Goal: Information Seeking & Learning: Learn about a topic

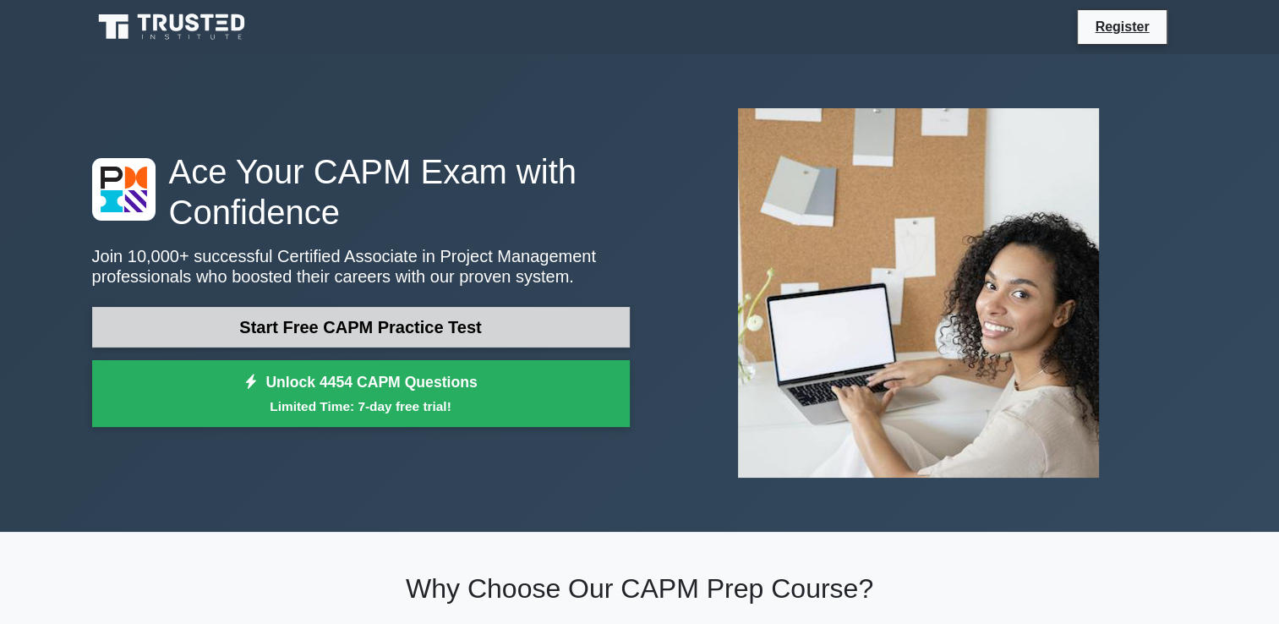
click at [481, 326] on link "Start Free CAPM Practice Test" at bounding box center [361, 327] width 538 height 41
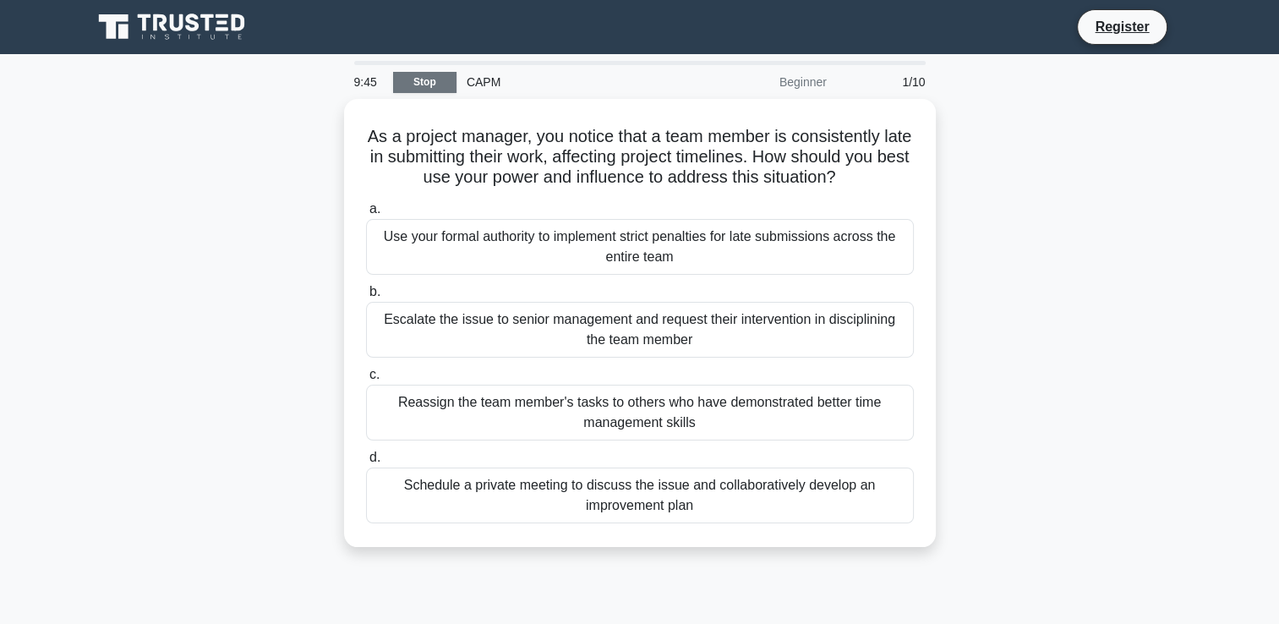
click at [411, 76] on link "Stop" at bounding box center [424, 82] width 63 height 21
click at [424, 79] on link "Stop" at bounding box center [424, 82] width 63 height 21
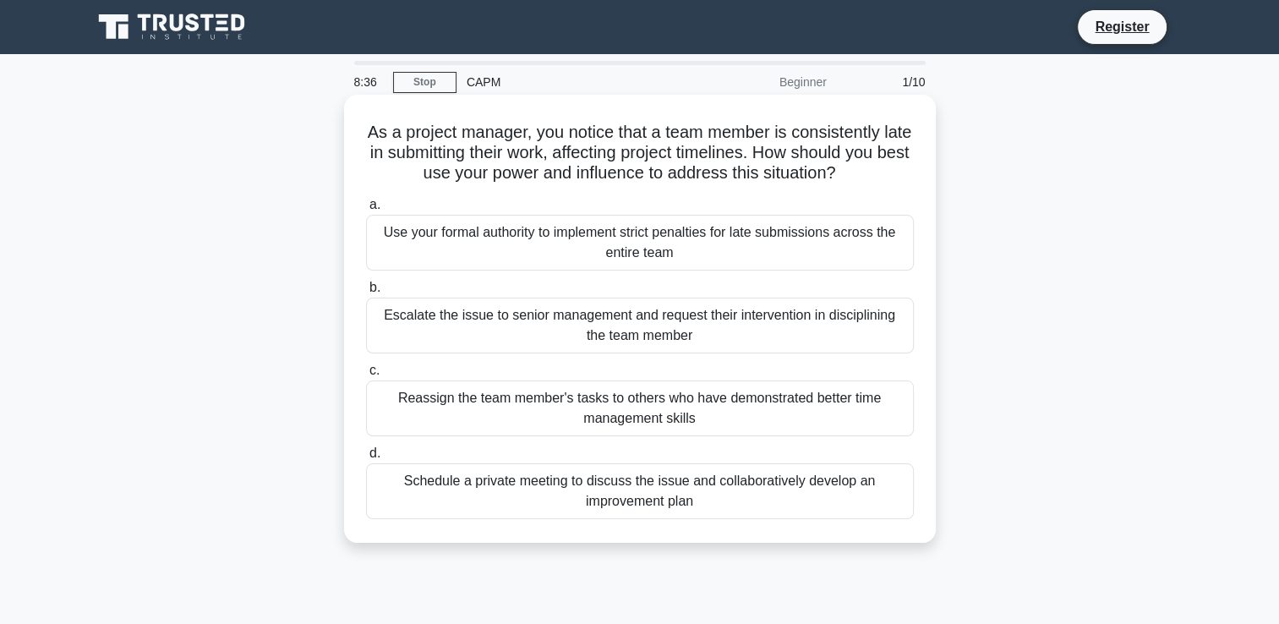
click at [712, 331] on div "Escalate the issue to senior management and request their intervention in disci…" at bounding box center [640, 326] width 548 height 56
click at [366, 293] on input "b. Escalate the issue to senior management and request their intervention in di…" at bounding box center [366, 287] width 0 height 11
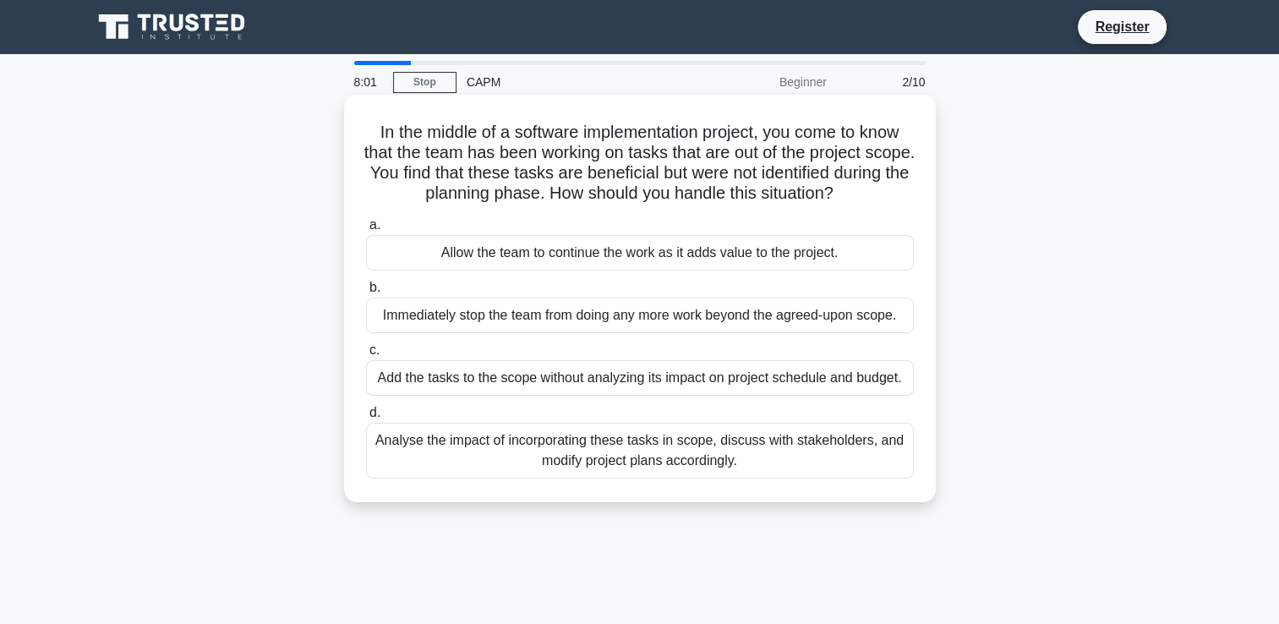
click at [704, 258] on div "Allow the team to continue the work as it adds value to the project." at bounding box center [640, 253] width 548 height 36
click at [366, 231] on input "a. Allow the team to continue the work as it adds value to the project." at bounding box center [366, 225] width 0 height 11
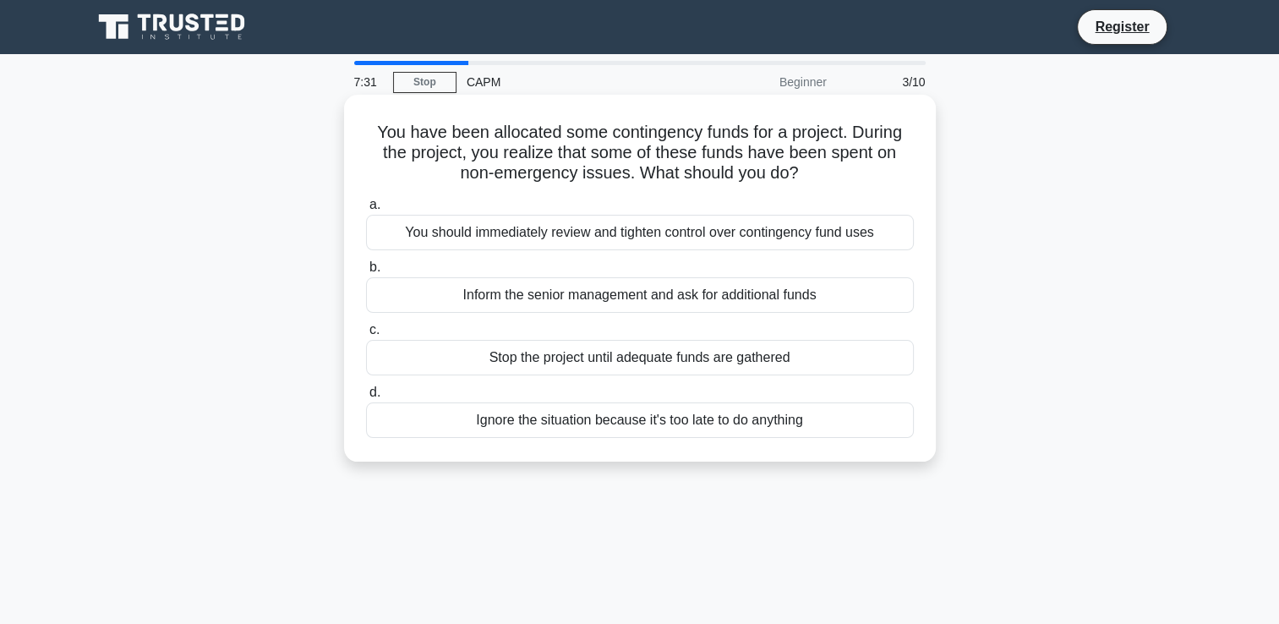
click at [697, 369] on div "Stop the project until adequate funds are gathered" at bounding box center [640, 358] width 548 height 36
click at [366, 336] on input "c. Stop the project until adequate funds are gathered" at bounding box center [366, 330] width 0 height 11
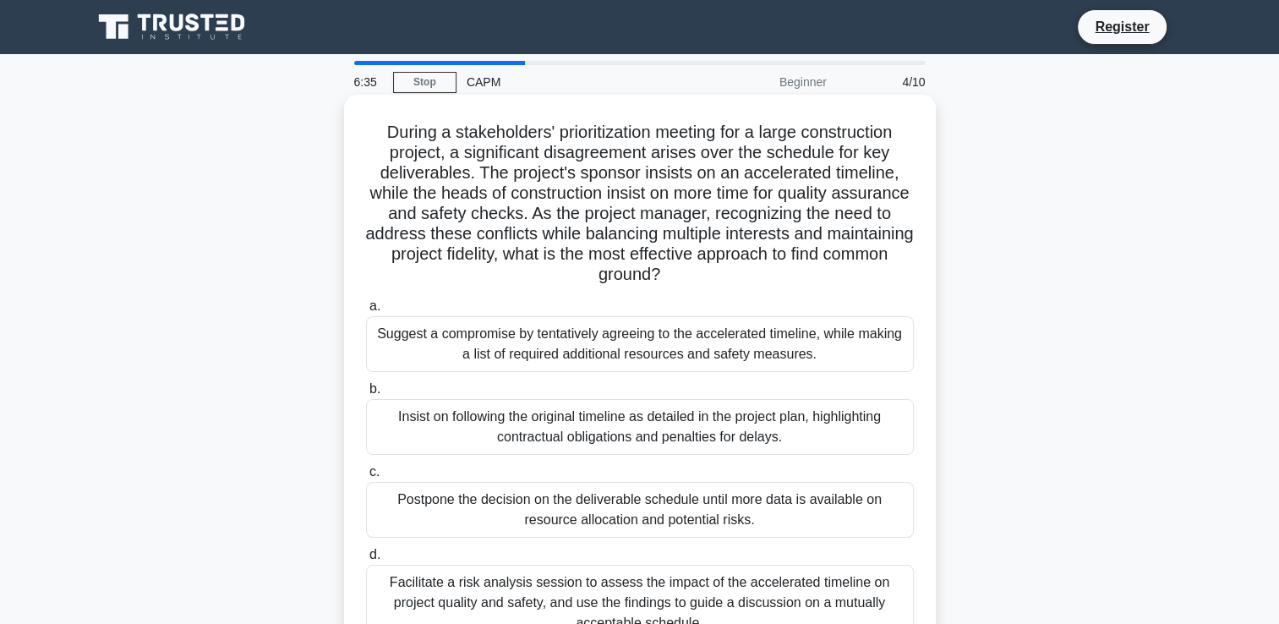
scroll to position [98, 0]
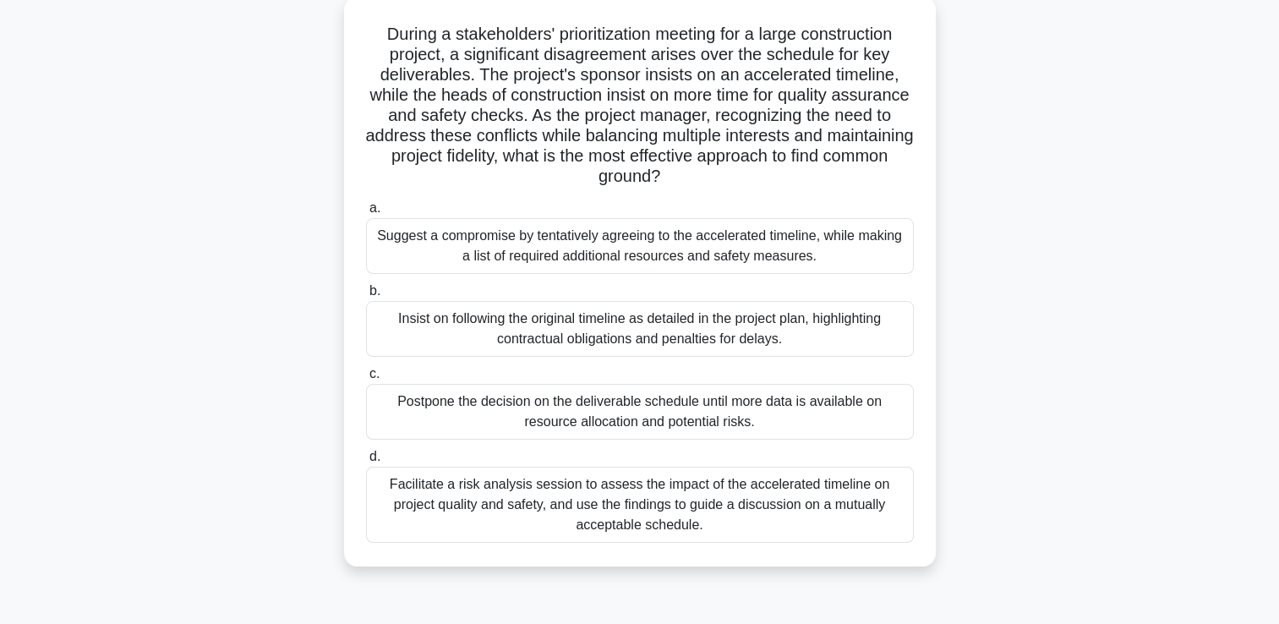
click at [626, 406] on div "Postpone the decision on the deliverable schedule until more data is available …" at bounding box center [640, 412] width 548 height 56
click at [366, 380] on input "c. Postpone the decision on the deliverable schedule until more data is availab…" at bounding box center [366, 374] width 0 height 11
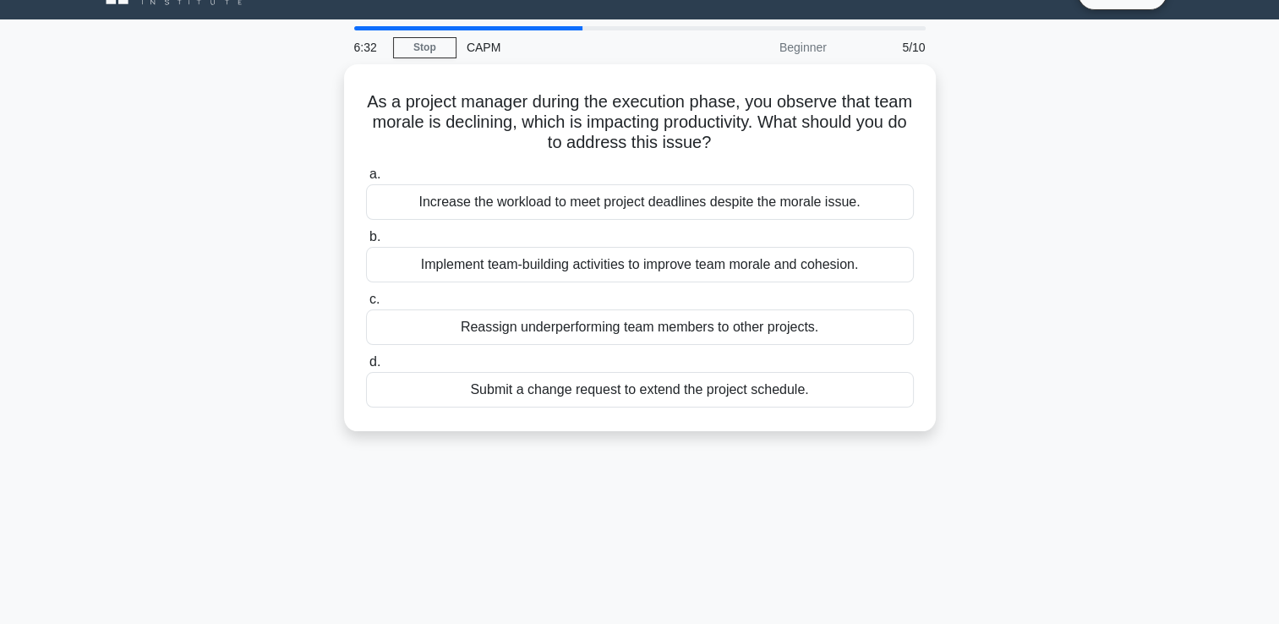
scroll to position [0, 0]
